Goal: Task Accomplishment & Management: Manage account settings

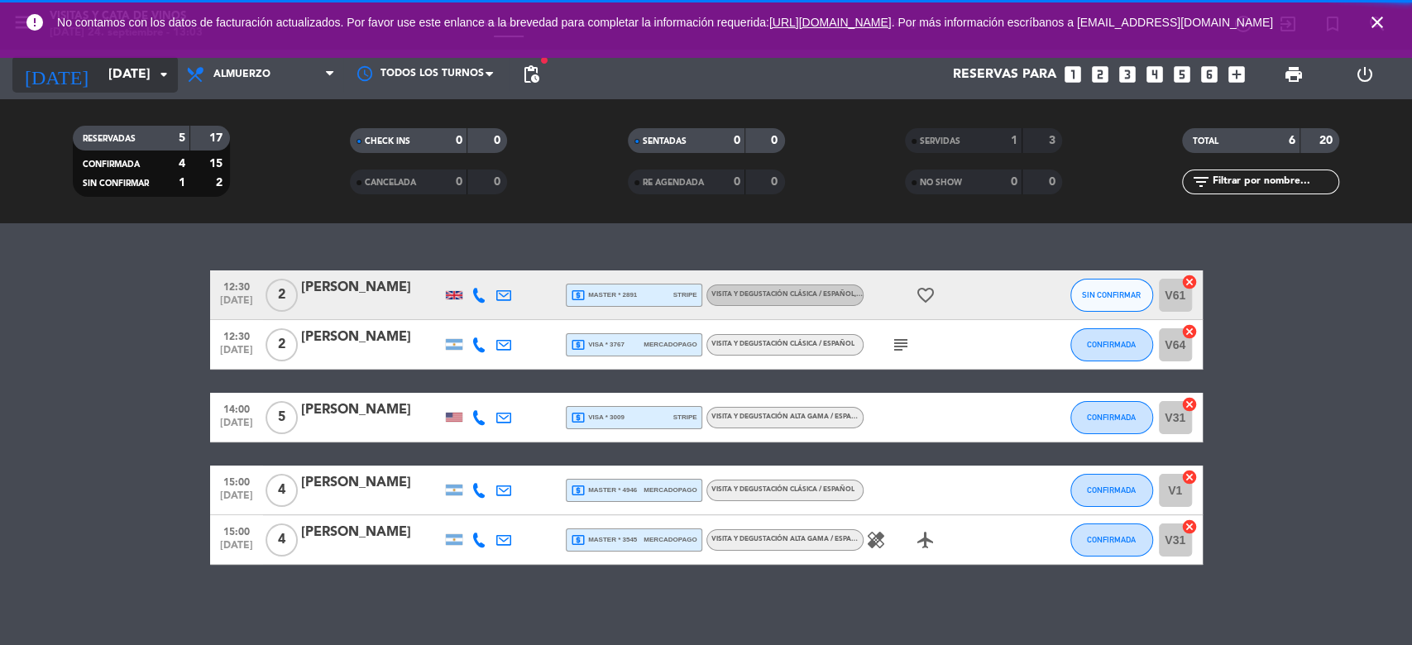
click at [144, 79] on input "[DATE]" at bounding box center [187, 75] width 175 height 32
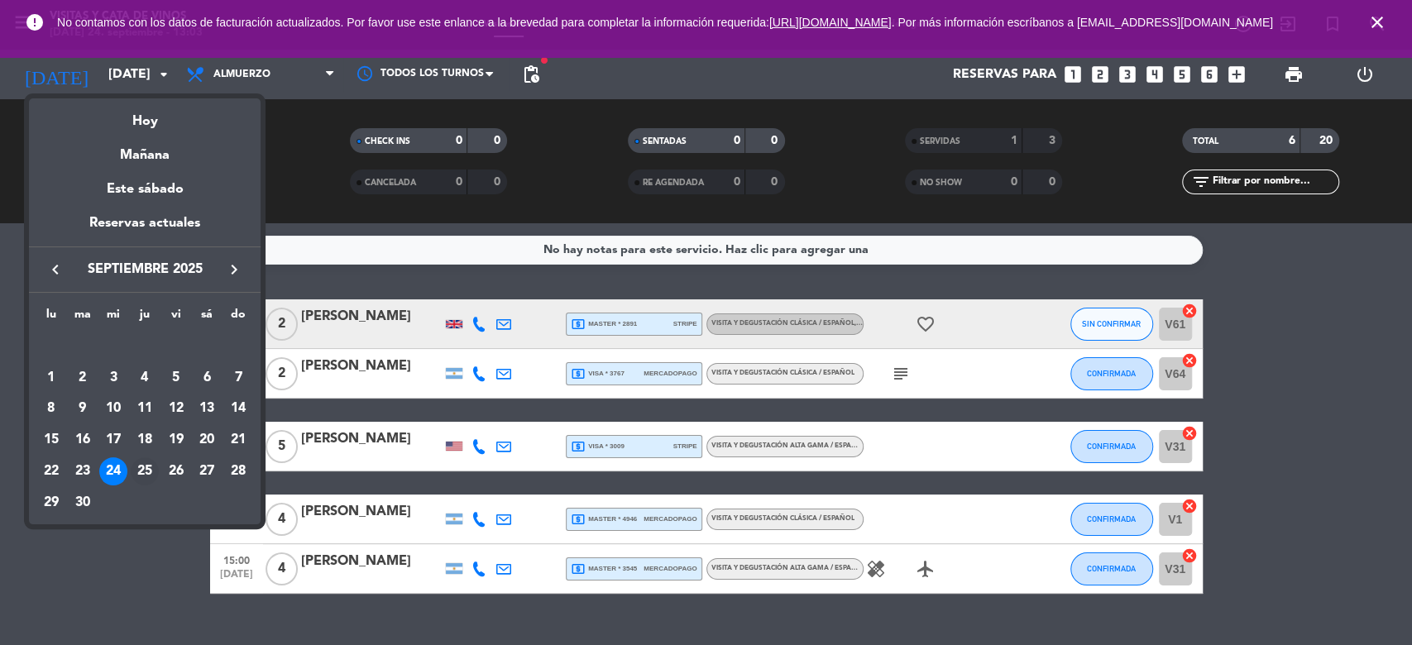
click at [136, 471] on div "25" at bounding box center [145, 471] width 28 height 28
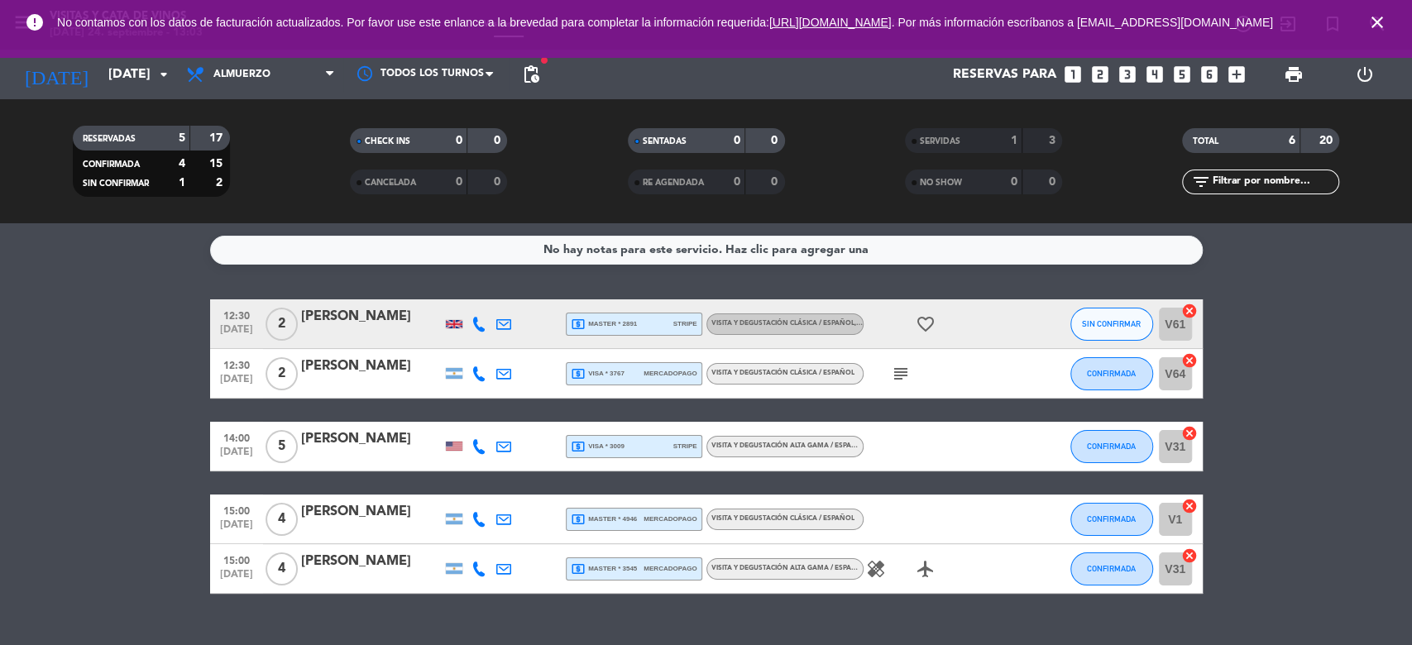
type input "[DEMOGRAPHIC_DATA][DATE]"
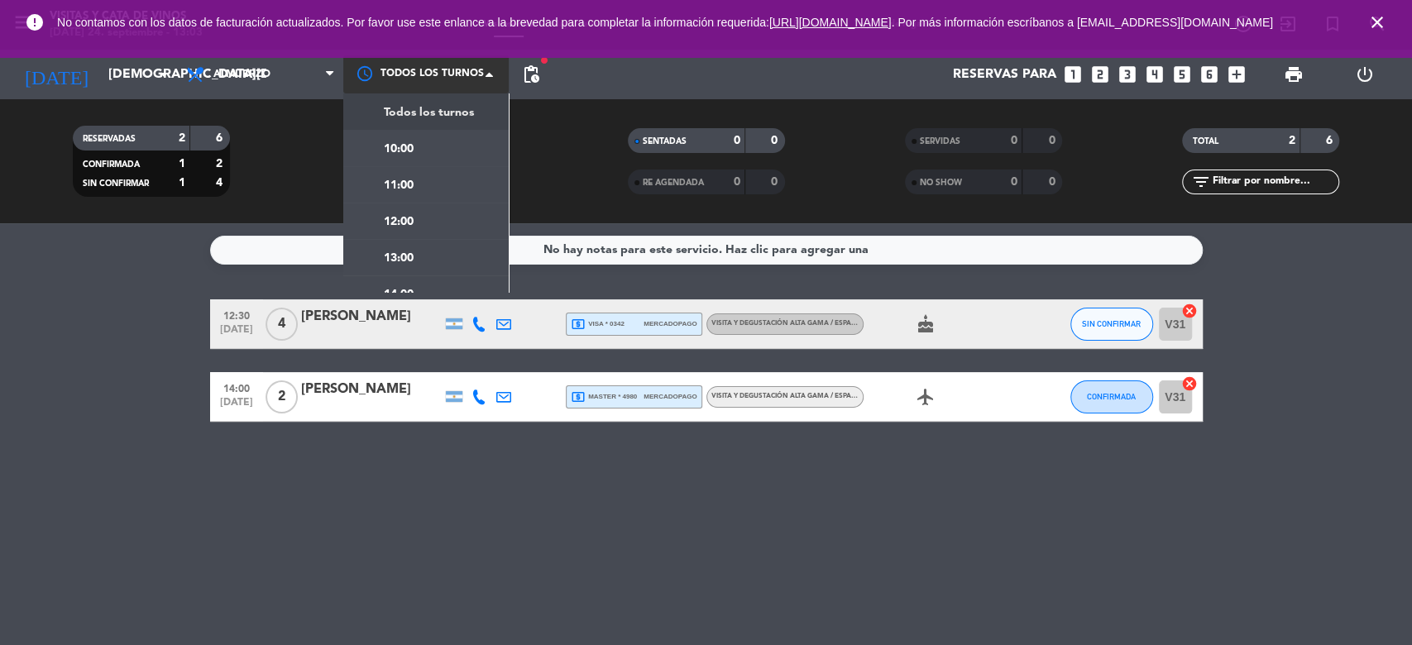
click at [471, 83] on div at bounding box center [425, 73] width 165 height 37
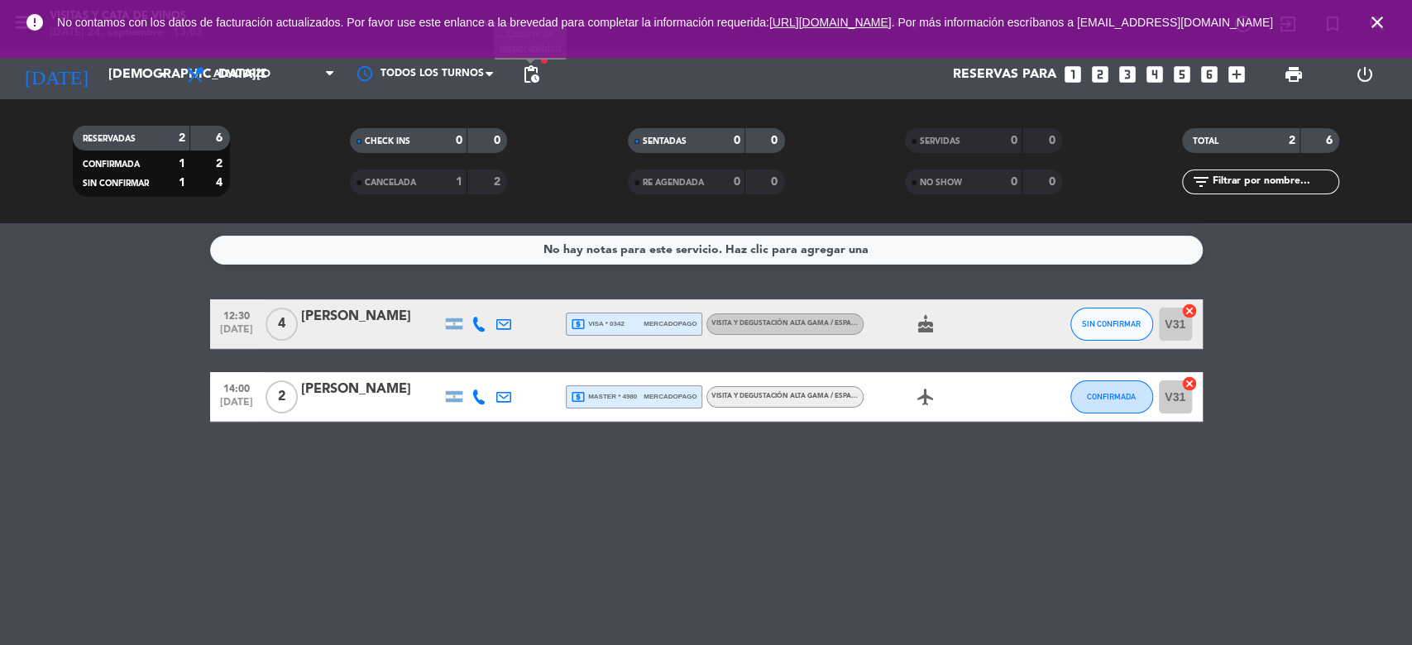
click at [533, 76] on span "pending_actions" at bounding box center [531, 75] width 20 height 20
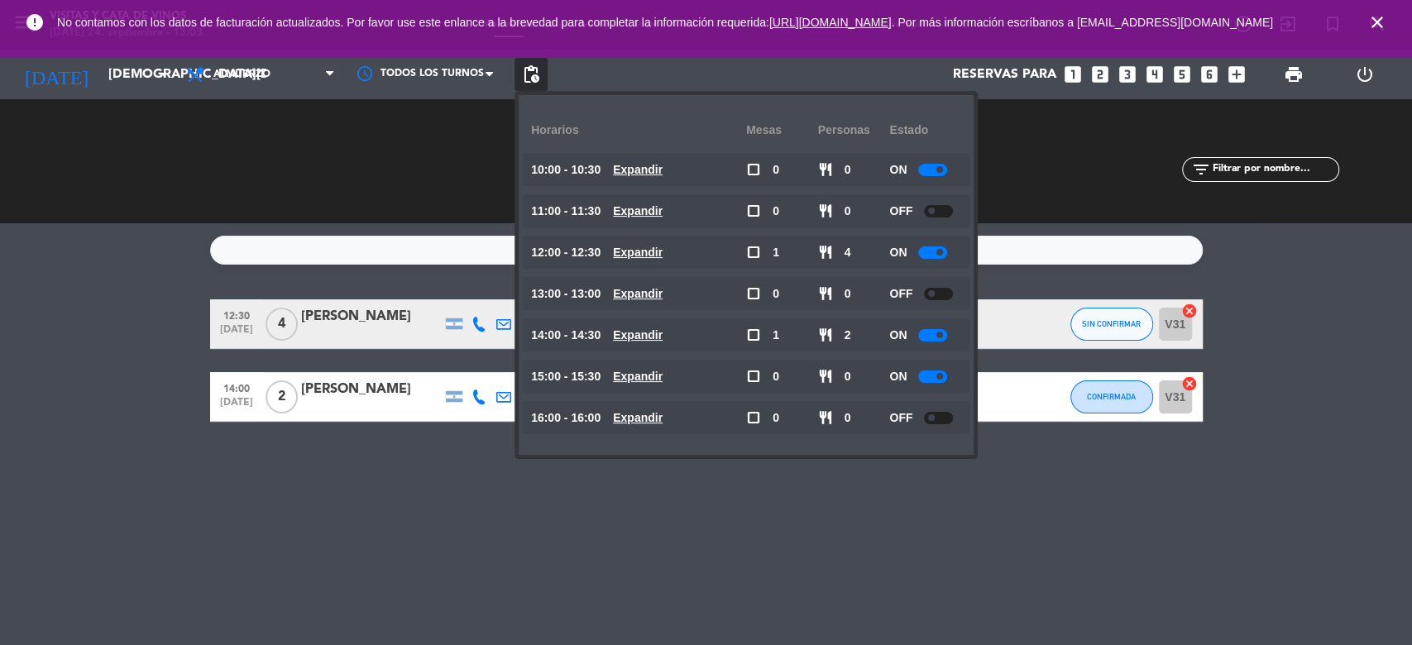
click at [943, 376] on span at bounding box center [939, 376] width 7 height 7
click at [944, 418] on div at bounding box center [938, 418] width 29 height 12
click at [931, 423] on div at bounding box center [938, 418] width 29 height 12
click at [1303, 579] on div "No hay notas para este servicio. Haz clic para agregar una 12:30 [DATE] 4 [PERS…" at bounding box center [706, 434] width 1412 height 422
